Goal: Find specific page/section

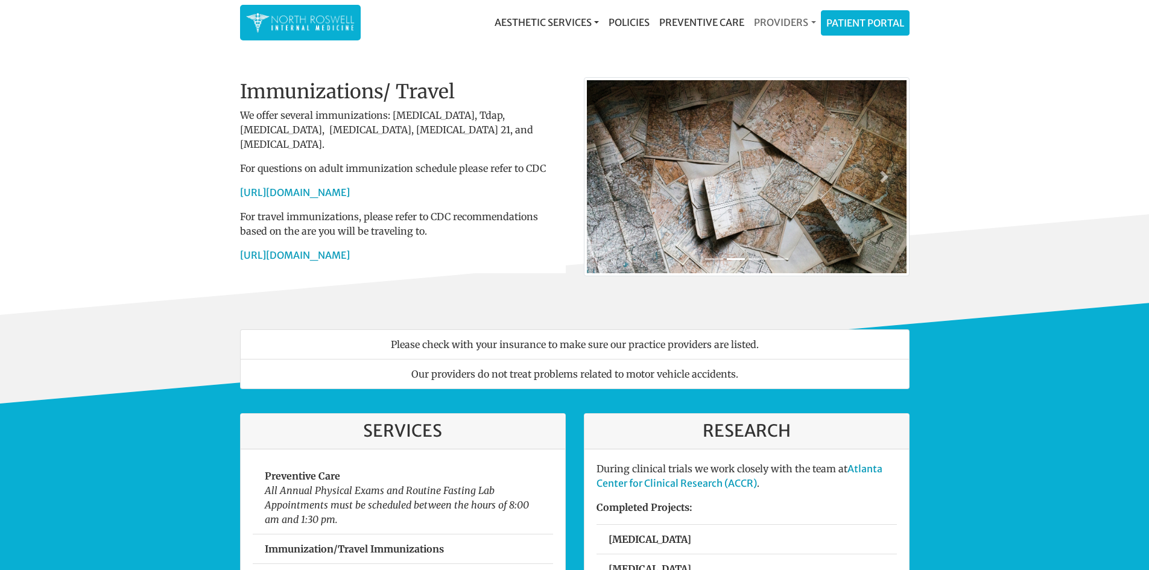
click at [812, 20] on link "Providers" at bounding box center [784, 22] width 71 height 24
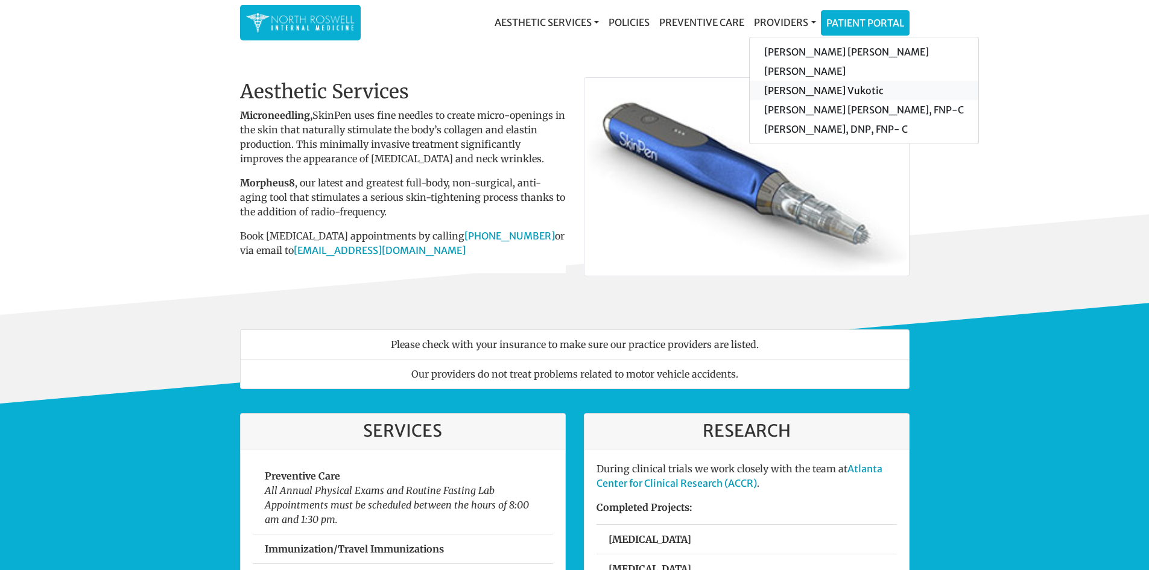
click at [806, 88] on link "[PERSON_NAME] Vukotic" at bounding box center [864, 90] width 229 height 19
